Goal: Navigation & Orientation: Find specific page/section

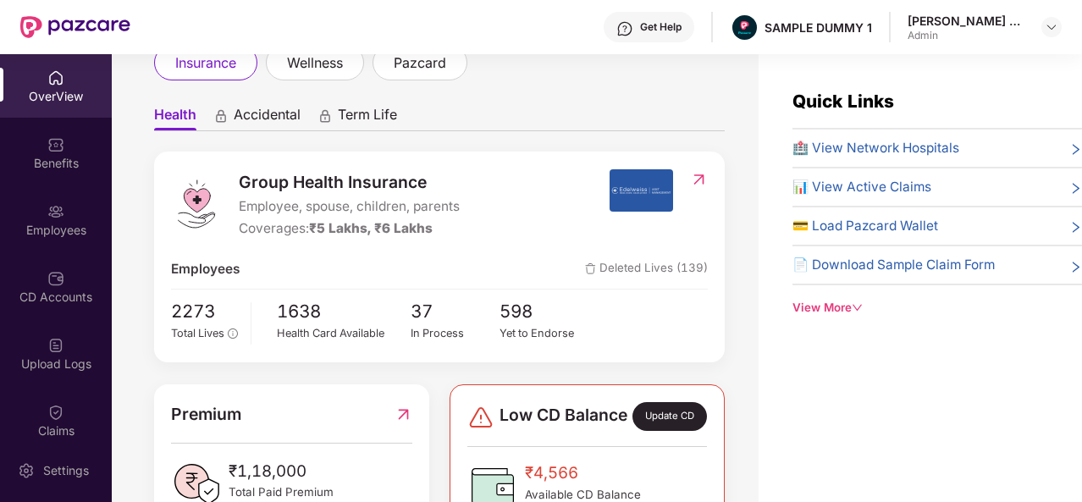
scroll to position [116, 0]
click at [874, 145] on span "🏥 View Network Hospitals" at bounding box center [875, 148] width 167 height 20
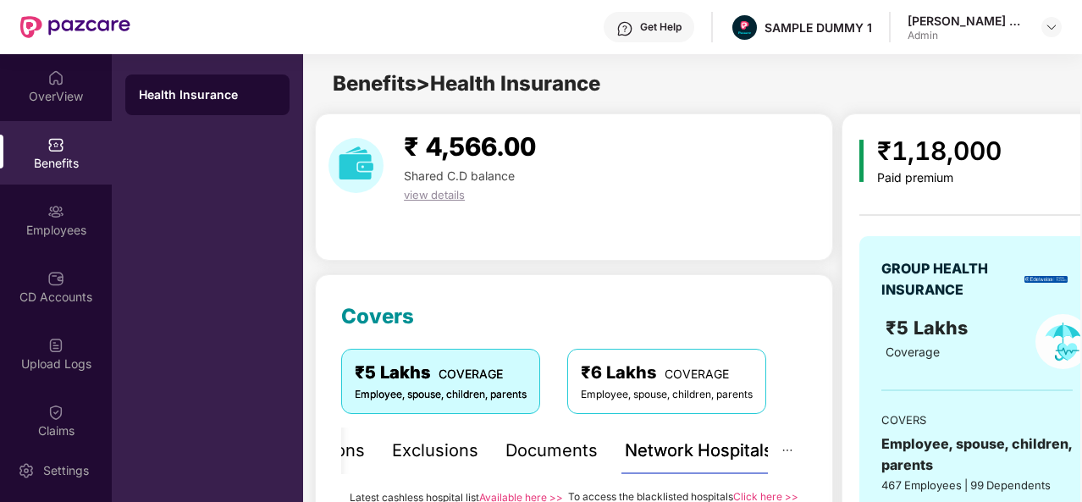
scroll to position [312, 0]
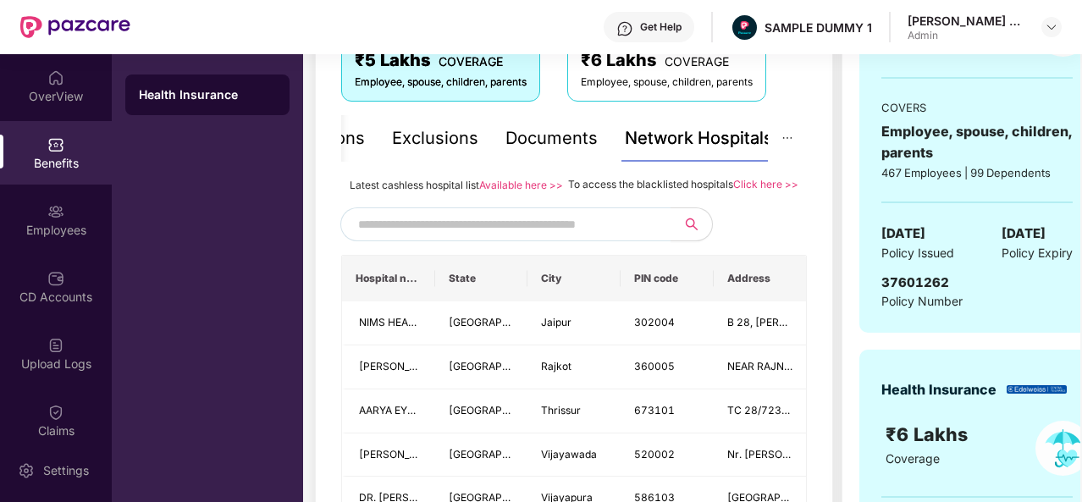
click at [547, 138] on div "Documents" at bounding box center [551, 138] width 92 height 26
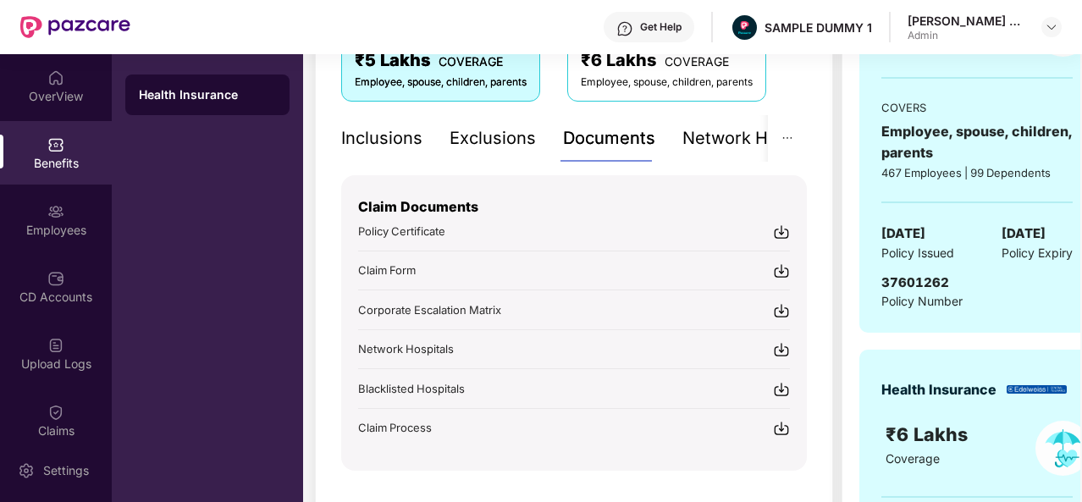
click at [405, 133] on div "Inclusions" at bounding box center [381, 138] width 81 height 26
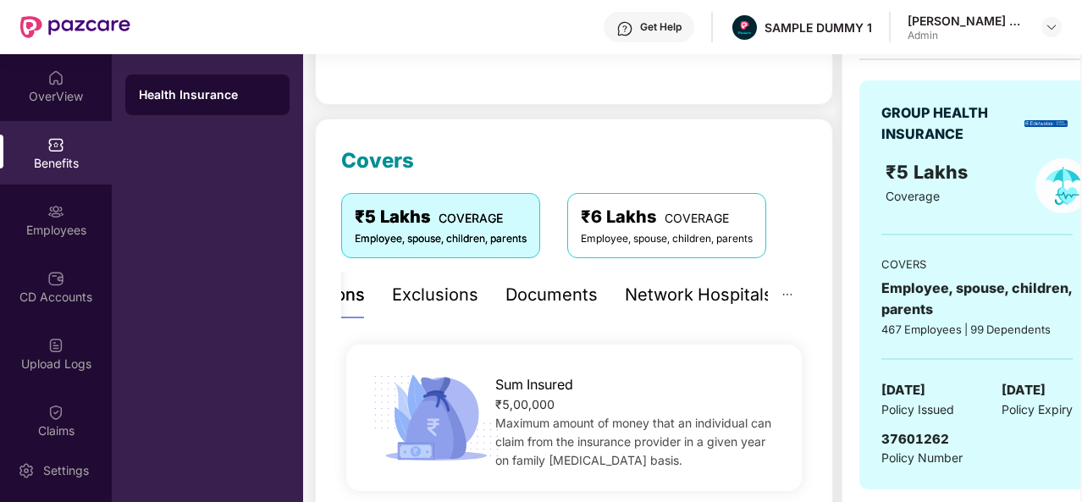
scroll to position [155, 0]
click at [437, 304] on div "Exclusions" at bounding box center [435, 296] width 86 height 26
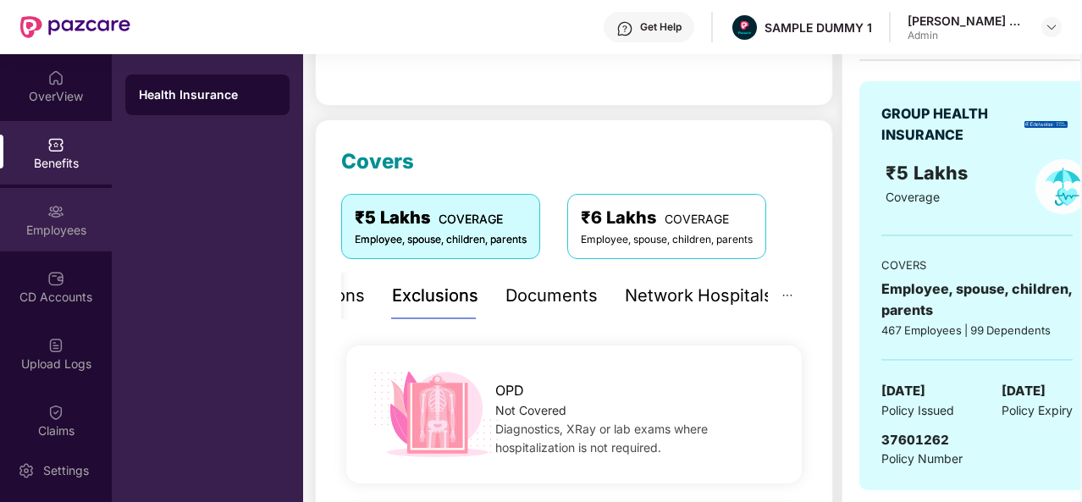
click at [91, 224] on div "Employees" at bounding box center [56, 230] width 112 height 17
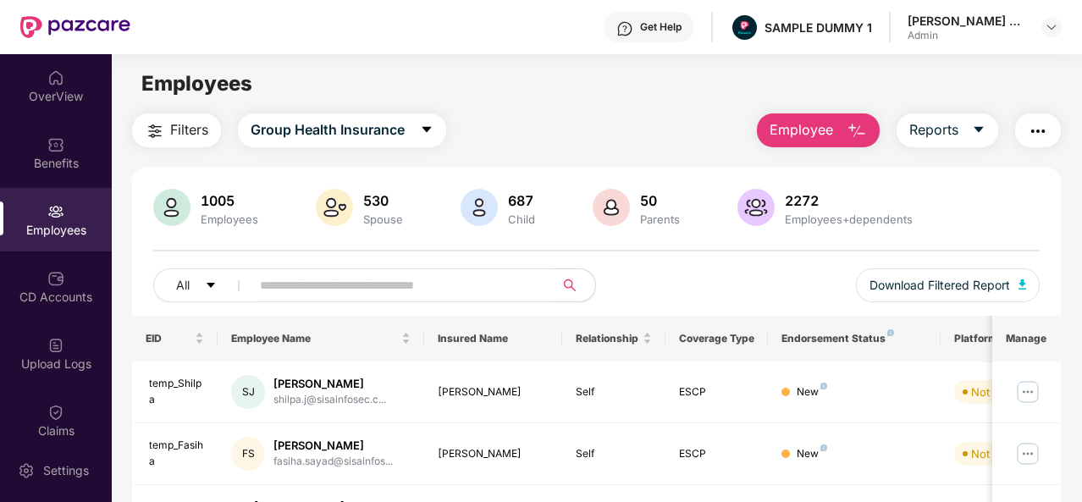
click at [845, 128] on button "Employee" at bounding box center [818, 130] width 123 height 34
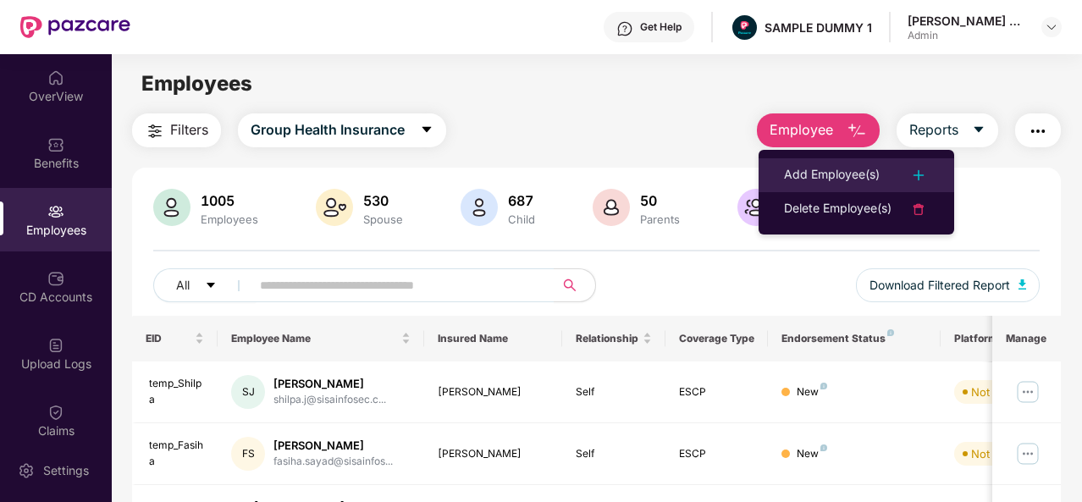
click at [836, 161] on li "Add Employee(s)" at bounding box center [855, 175] width 195 height 34
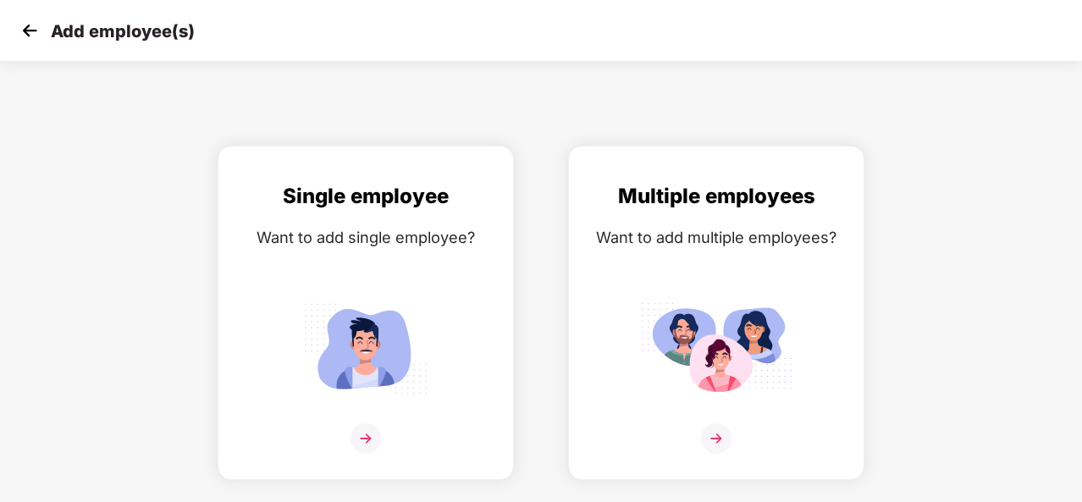
click at [17, 26] on img at bounding box center [29, 30] width 25 height 25
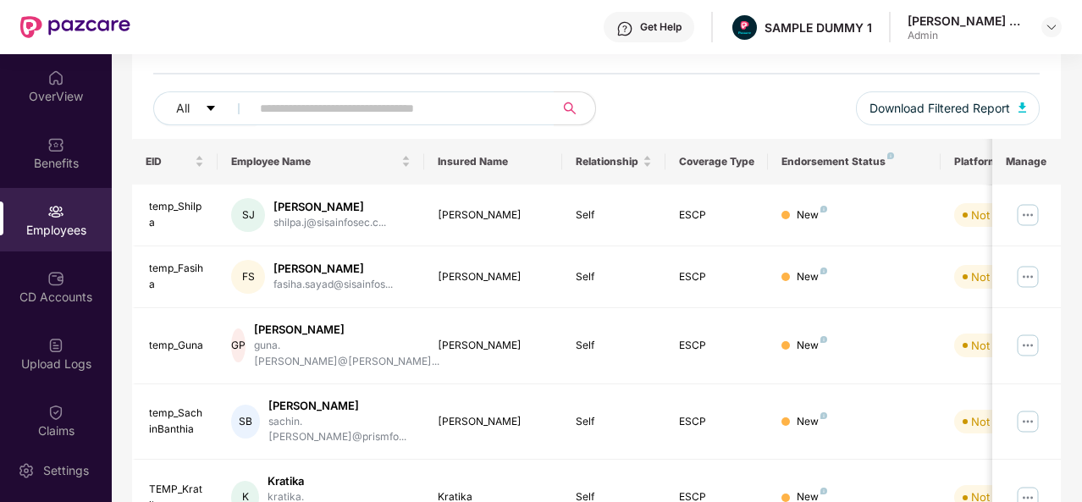
scroll to position [201, 0]
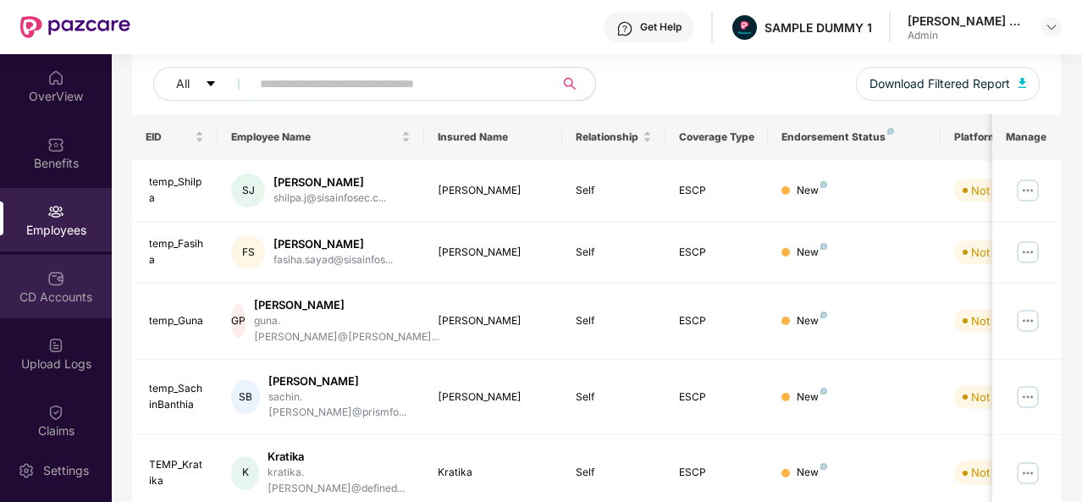
click at [61, 284] on div "CD Accounts" at bounding box center [56, 286] width 112 height 63
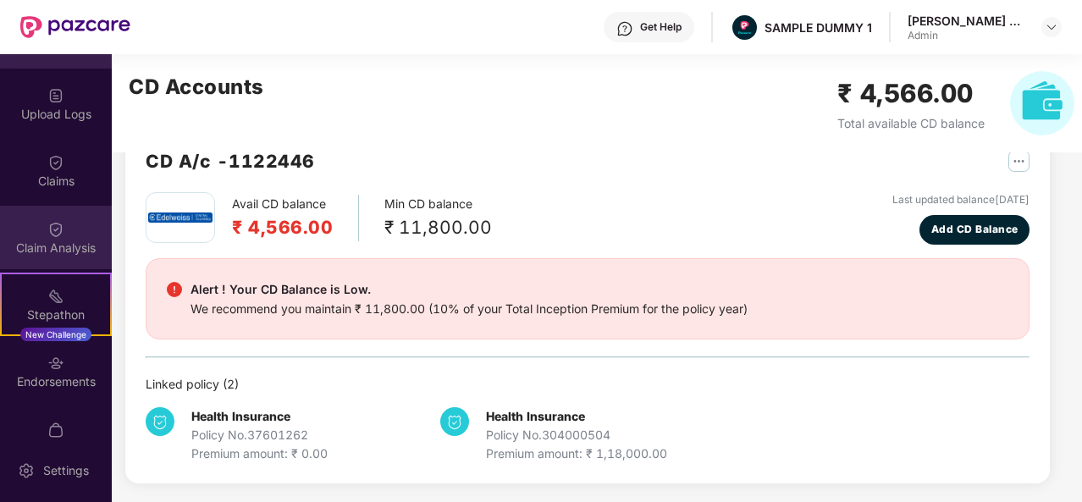
scroll to position [251, 0]
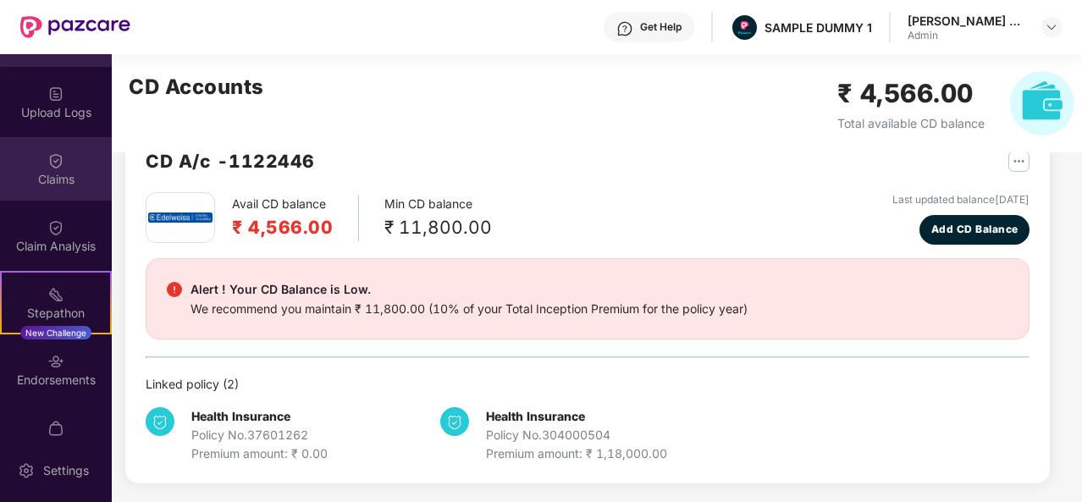
click at [52, 168] on div "Claims" at bounding box center [56, 168] width 112 height 63
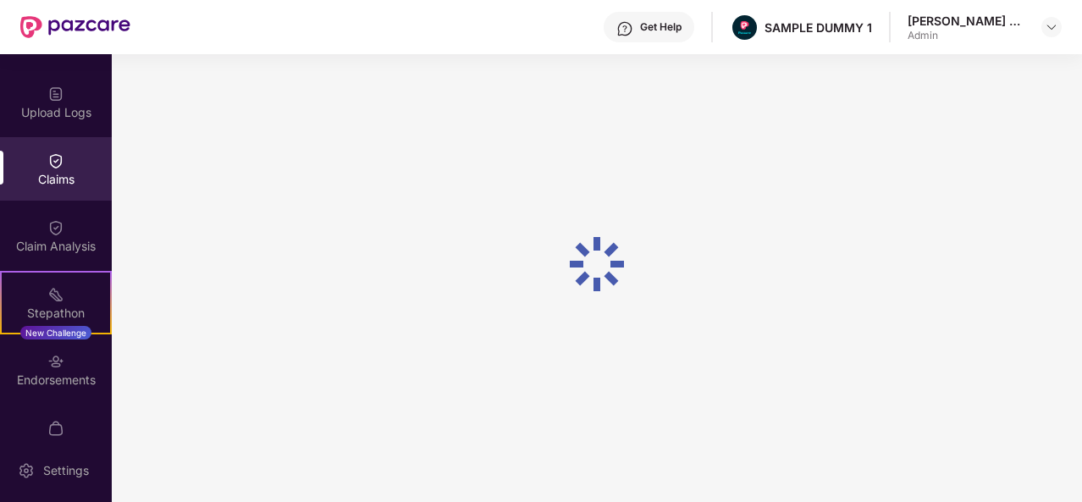
scroll to position [46, 0]
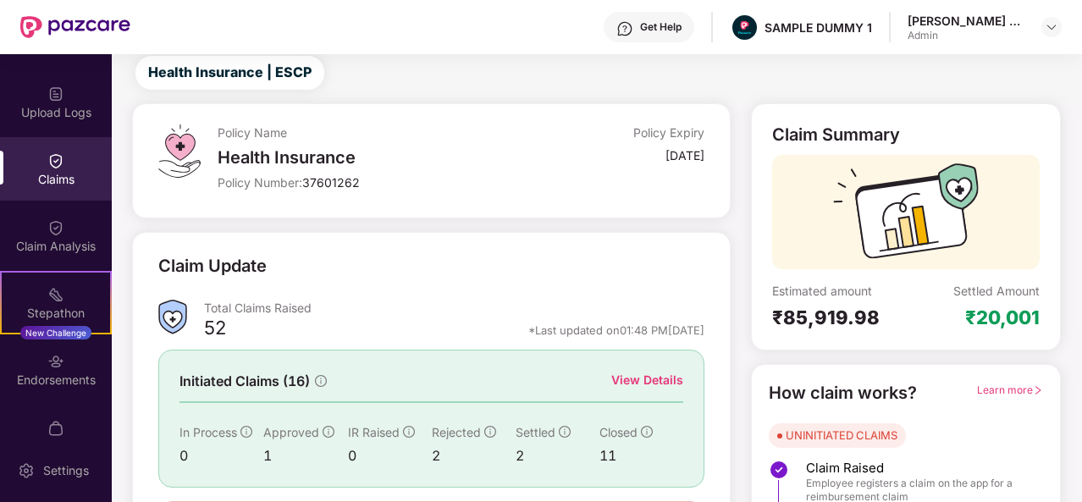
click at [650, 378] on div "View Details" at bounding box center [647, 380] width 72 height 19
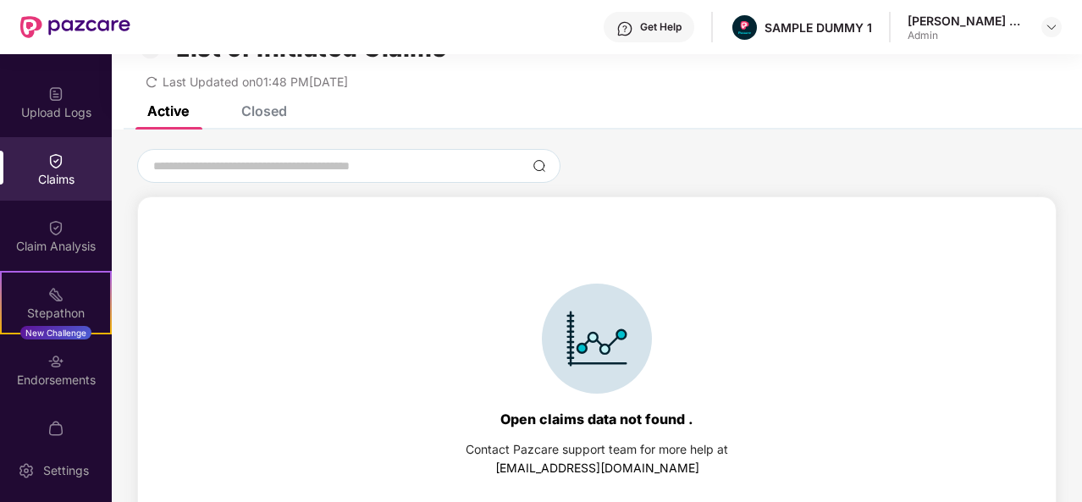
click at [279, 120] on div "Closed" at bounding box center [251, 110] width 71 height 37
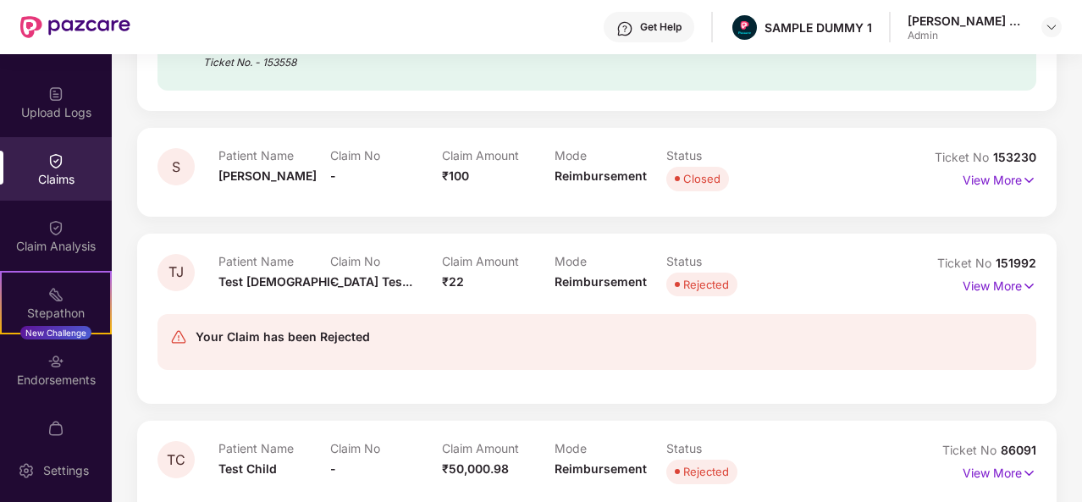
scroll to position [588, 0]
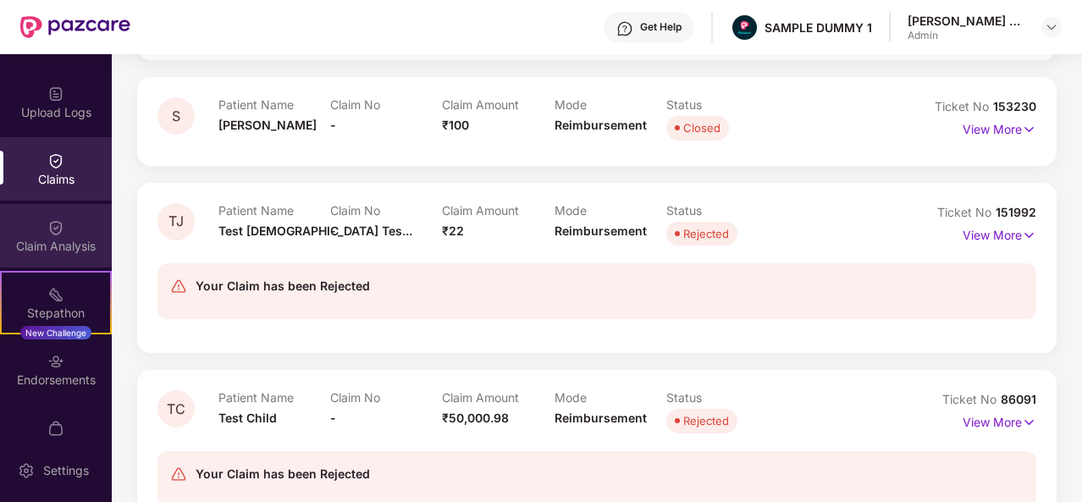
click at [54, 248] on div "Claim Analysis" at bounding box center [56, 246] width 112 height 17
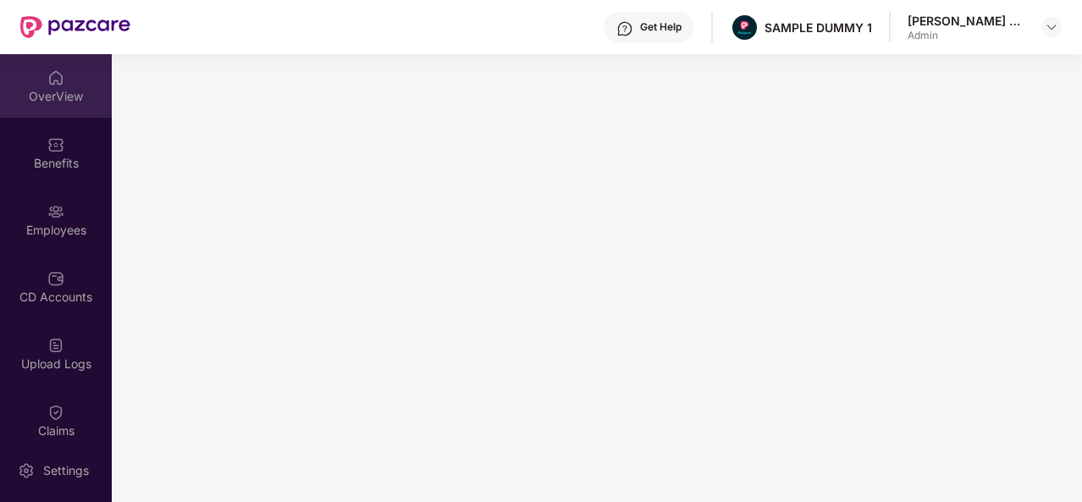
click at [69, 105] on div "OverView" at bounding box center [56, 85] width 112 height 63
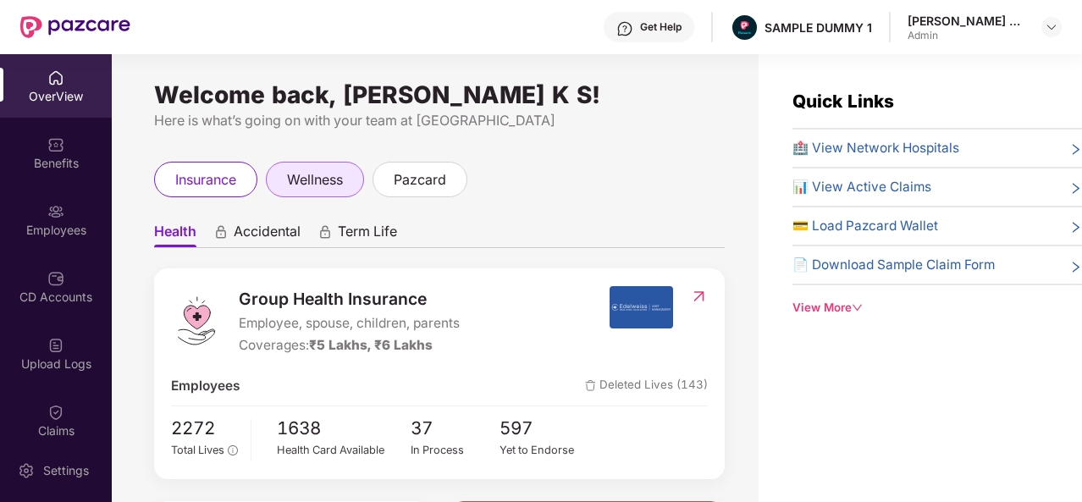
click at [317, 165] on div "wellness" at bounding box center [315, 180] width 98 height 36
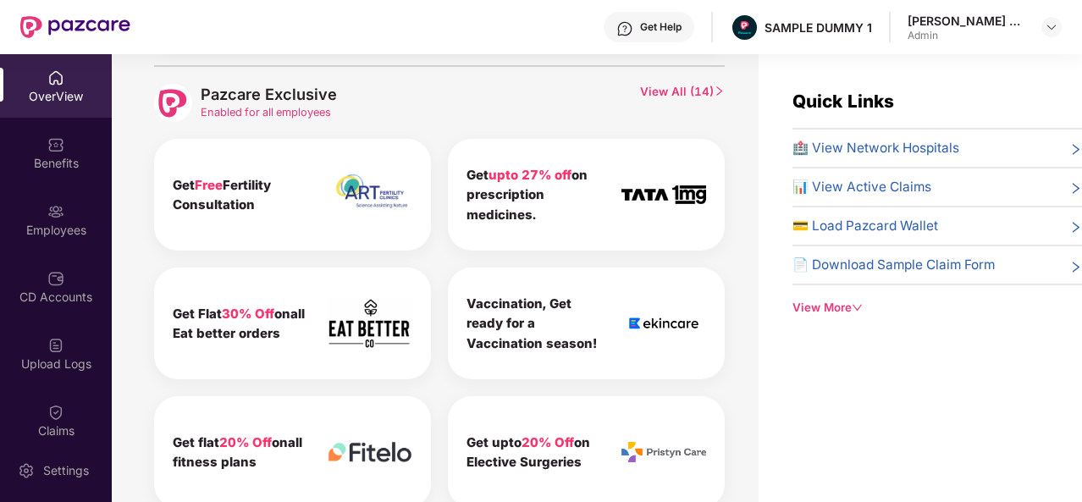
scroll to position [823, 0]
click at [690, 84] on span "View All ( 14 )" at bounding box center [682, 102] width 85 height 38
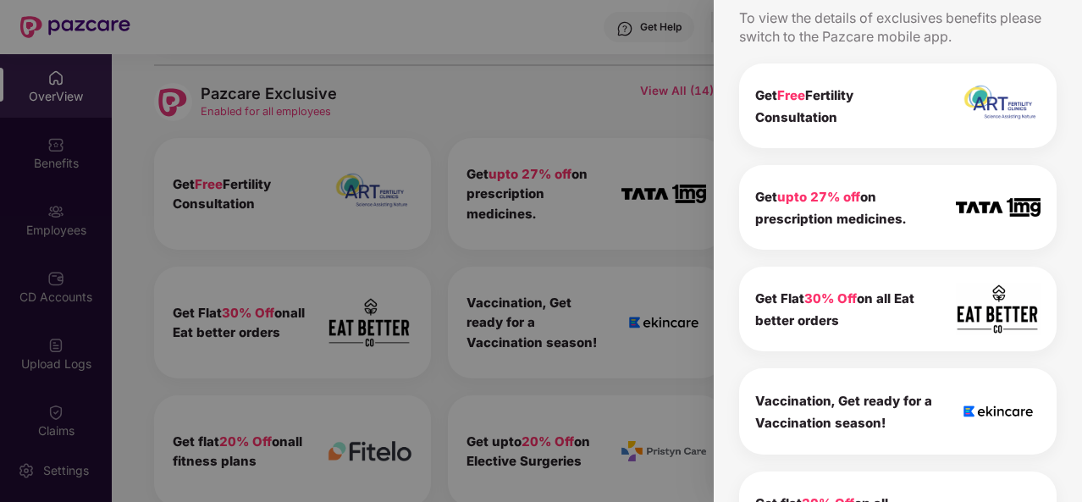
scroll to position [0, 0]
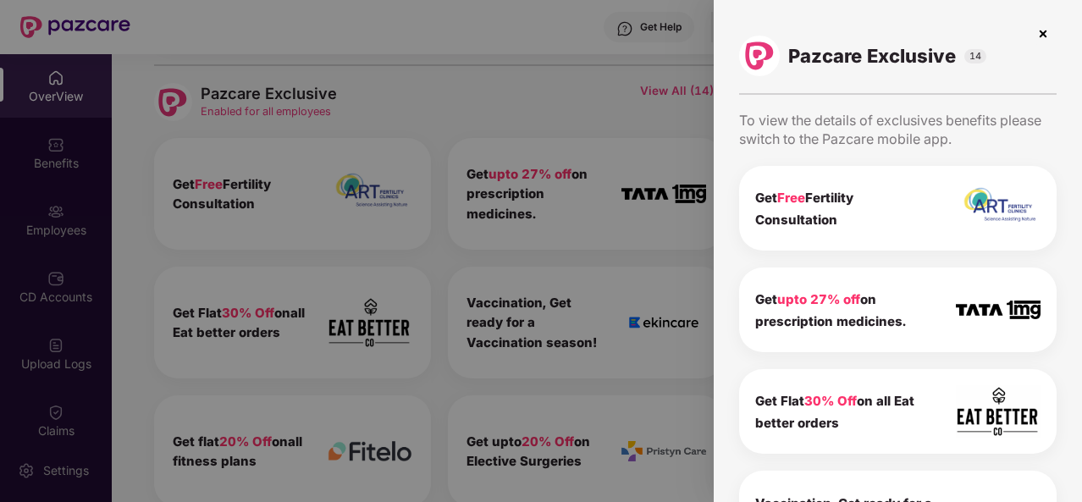
click at [1043, 30] on img at bounding box center [1042, 33] width 27 height 27
